Goal: Information Seeking & Learning: Learn about a topic

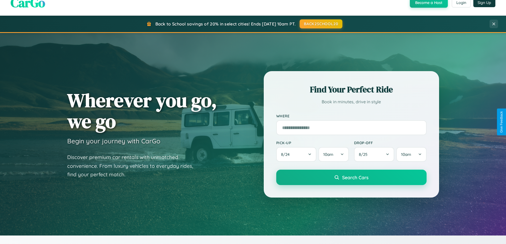
scroll to position [1022, 0]
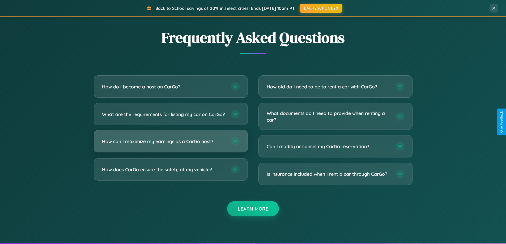
click at [170, 145] on h3 "How can I maximize my earnings as a CarGo host?" at bounding box center [164, 141] width 124 height 7
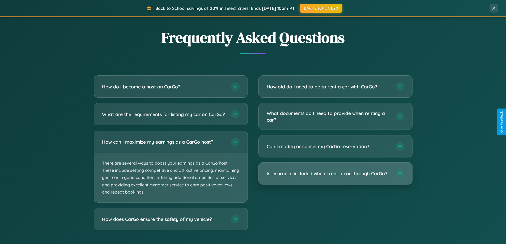
click at [335, 174] on h3 "Is insurance included when I rent a car through CarGo?" at bounding box center [329, 173] width 124 height 7
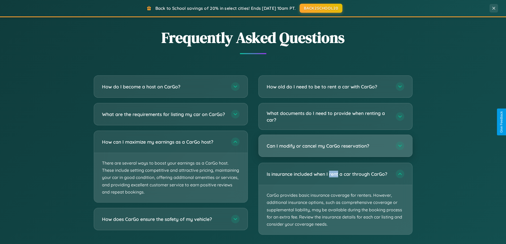
click at [335, 146] on h3 "Can I modify or cancel my CarGo reservation?" at bounding box center [329, 146] width 124 height 7
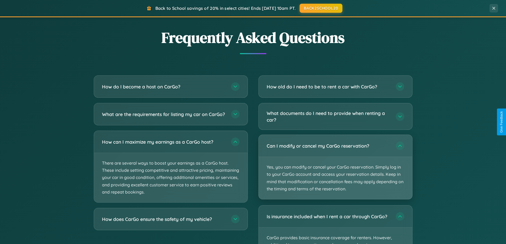
click at [335, 167] on p "Yes, you can modify or cancel your CarGo reservation. Simply log in to your Car…" at bounding box center [335, 178] width 153 height 42
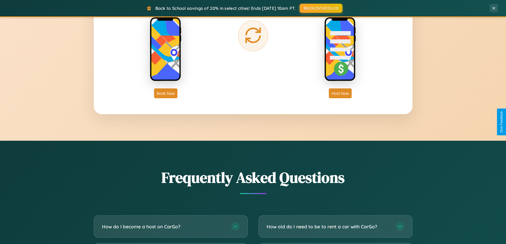
scroll to position [853, 0]
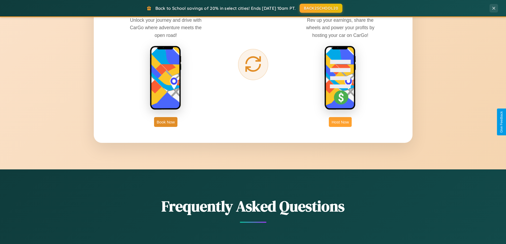
click at [340, 122] on button "Host Now" at bounding box center [340, 122] width 23 height 10
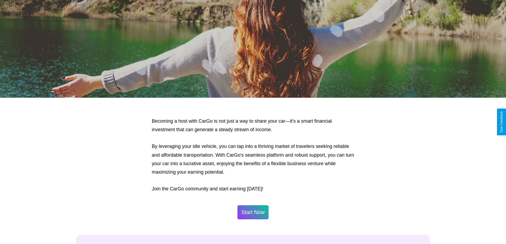
scroll to position [718, 0]
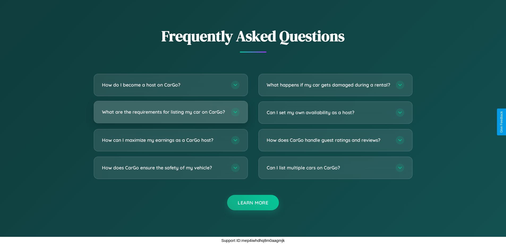
click at [170, 110] on h3 "What are the requirements for listing my car on CarGo?" at bounding box center [164, 112] width 124 height 7
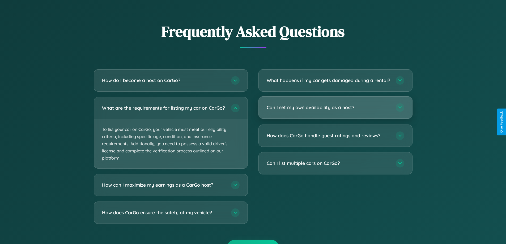
click at [335, 111] on h3 "Can I set my own availability as a host?" at bounding box center [329, 107] width 124 height 7
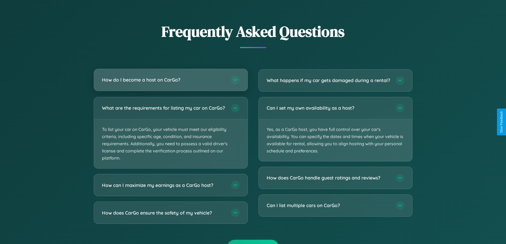
click at [170, 80] on h3 "How do I become a host on CarGo?" at bounding box center [164, 79] width 124 height 7
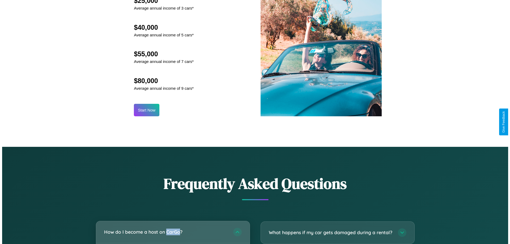
scroll to position [554, 0]
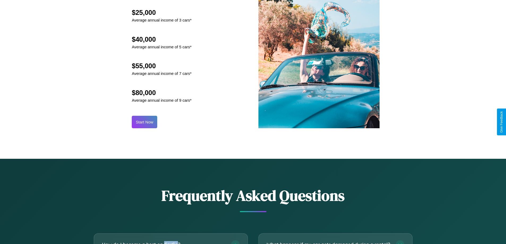
click at [144, 122] on button "Start Now" at bounding box center [144, 122] width 25 height 12
